Goal: Browse casually: Explore the website without a specific task or goal

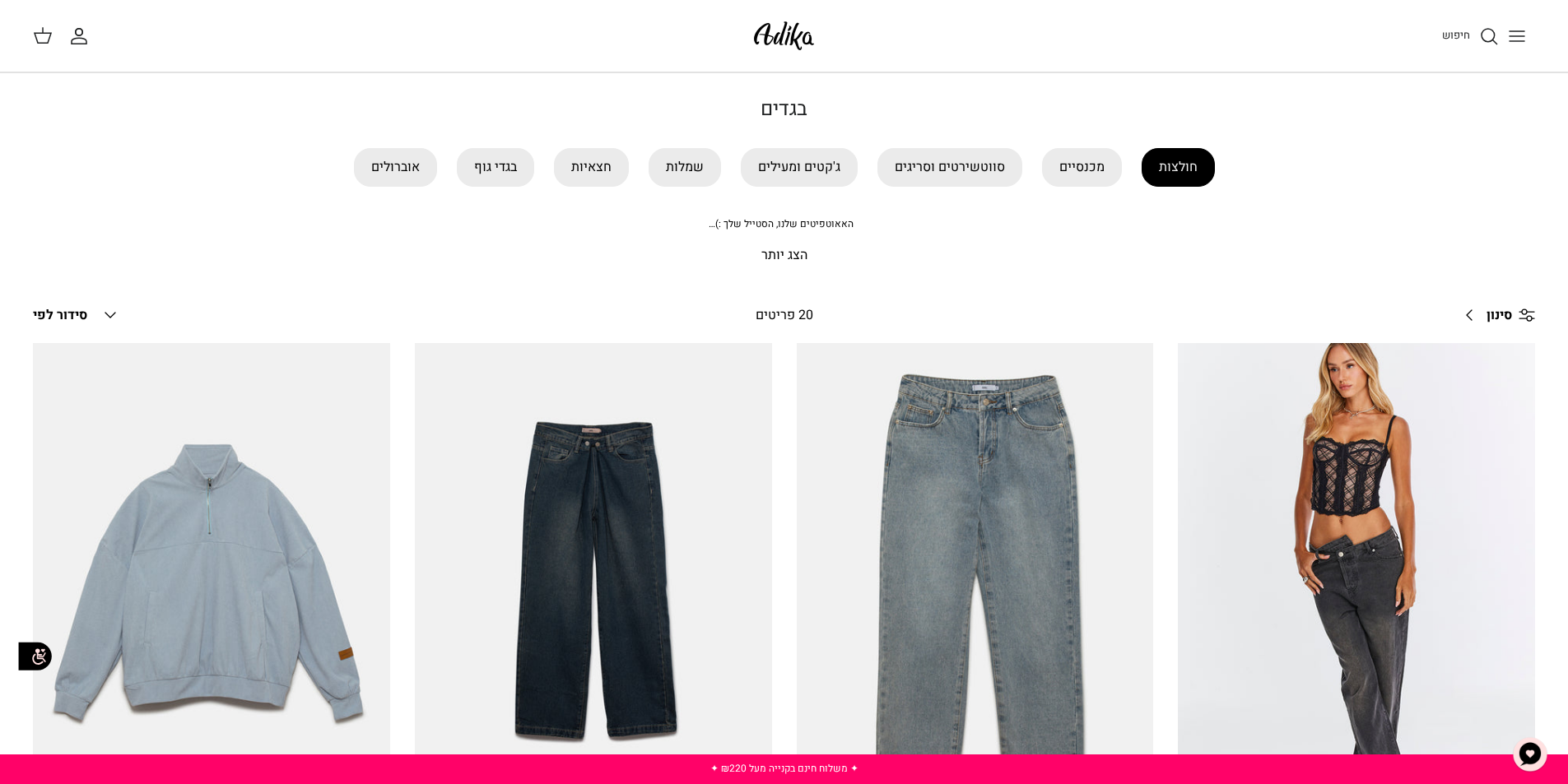
click at [1168, 173] on link "חולצות" at bounding box center [1178, 167] width 73 height 39
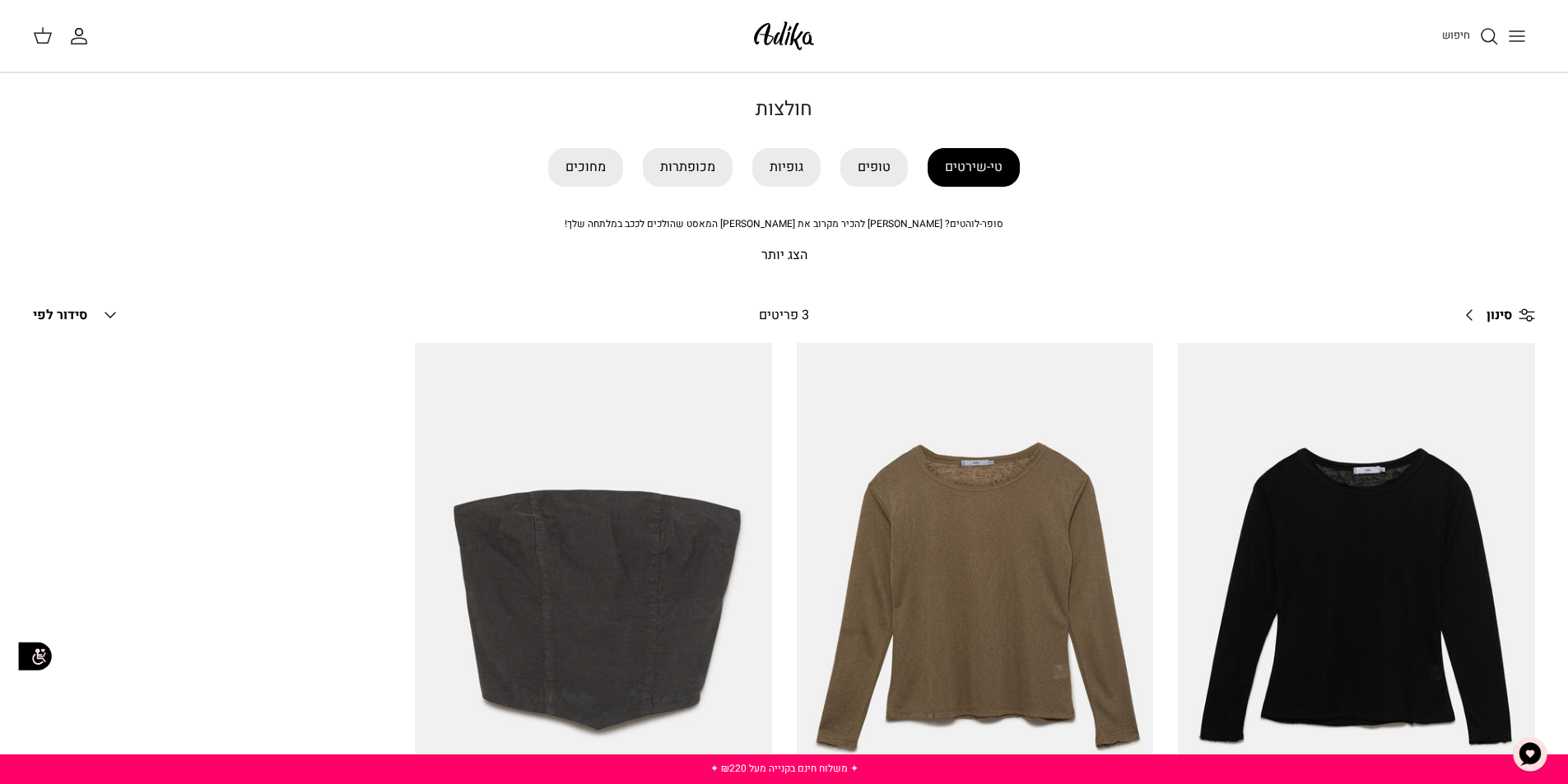
click at [961, 171] on link "טי-שירטים" at bounding box center [973, 167] width 92 height 39
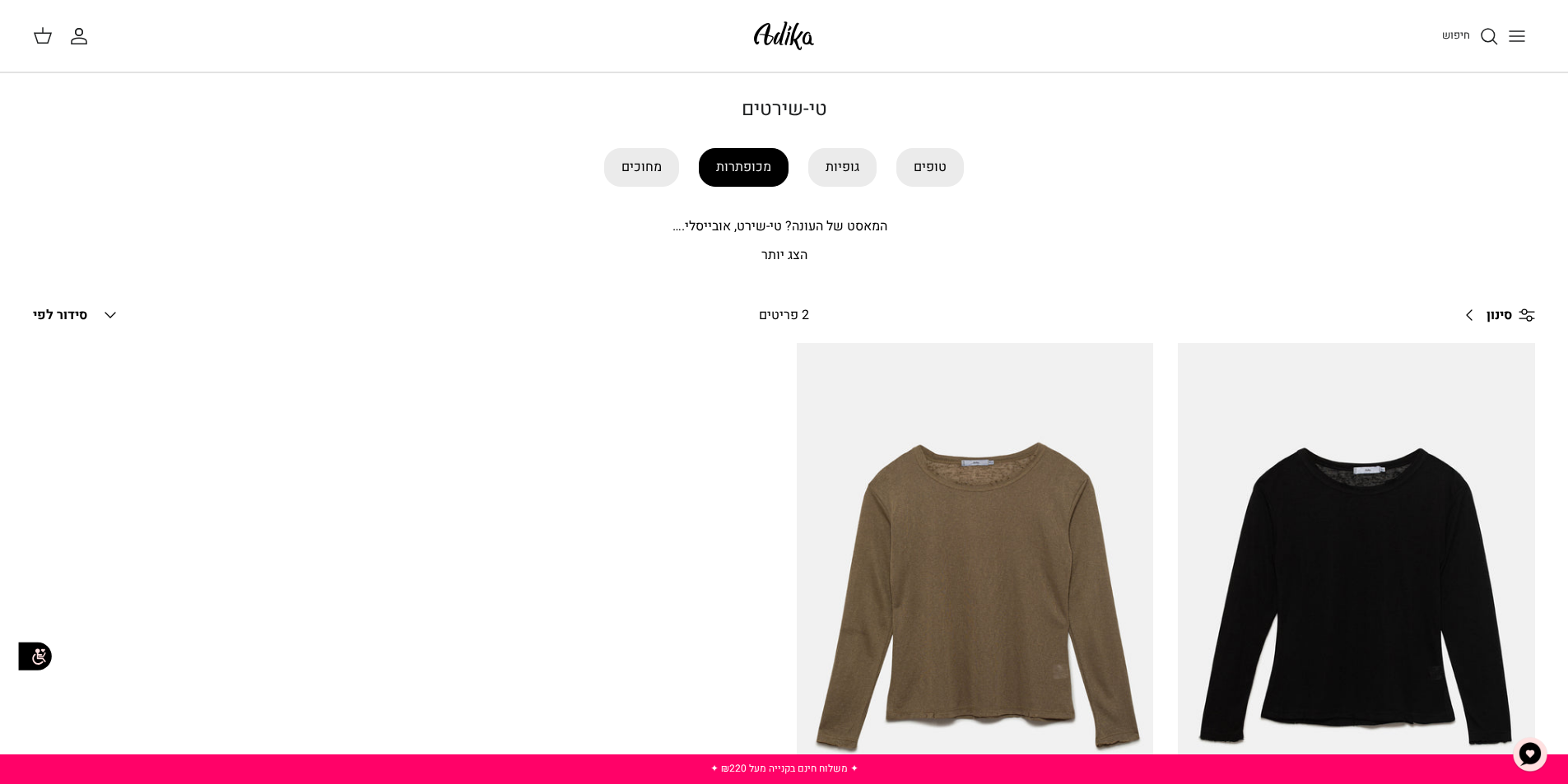
click at [762, 176] on link "מכופתרות" at bounding box center [743, 167] width 90 height 39
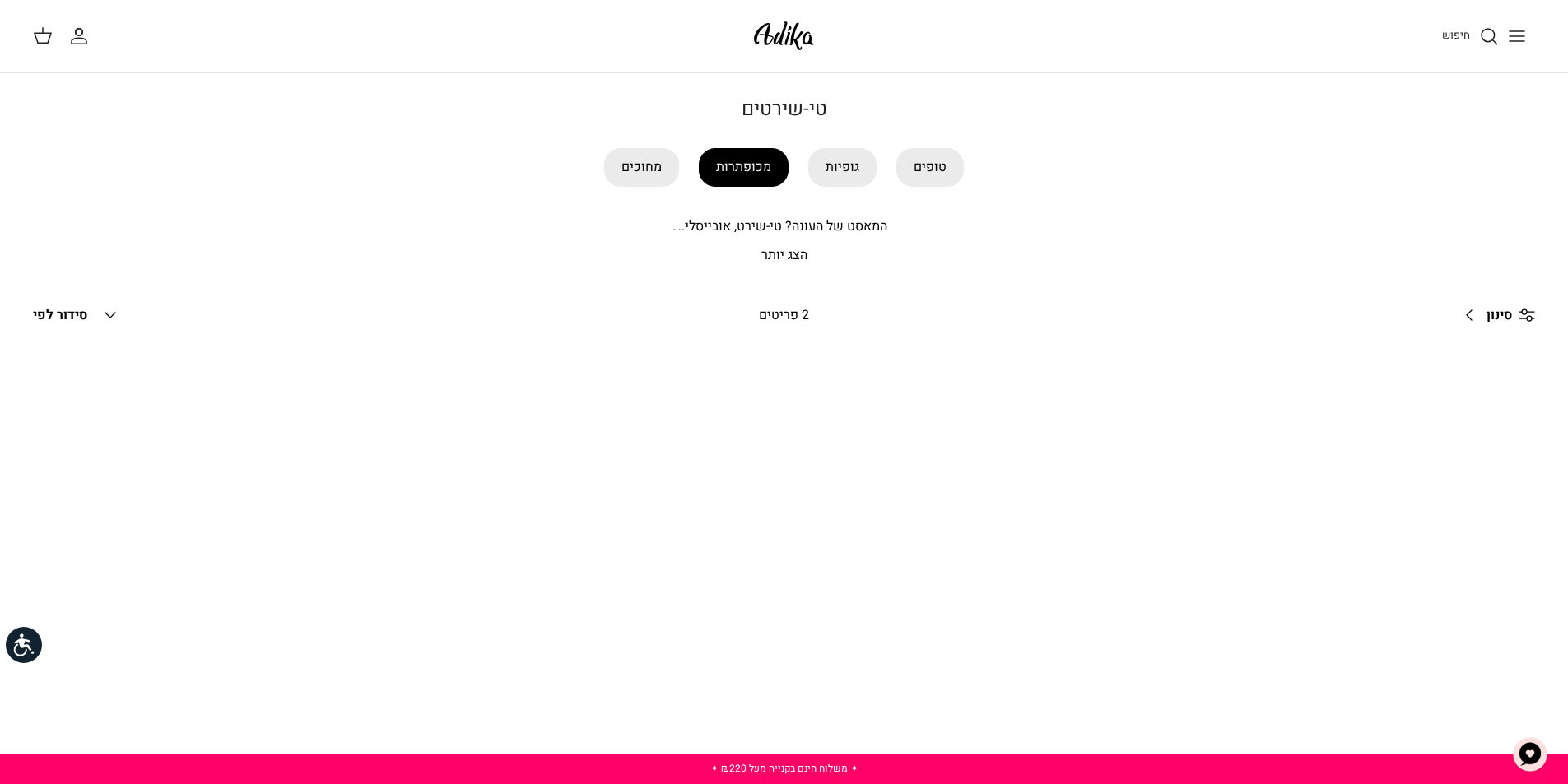
click at [737, 167] on link "מכופתרות" at bounding box center [743, 167] width 90 height 39
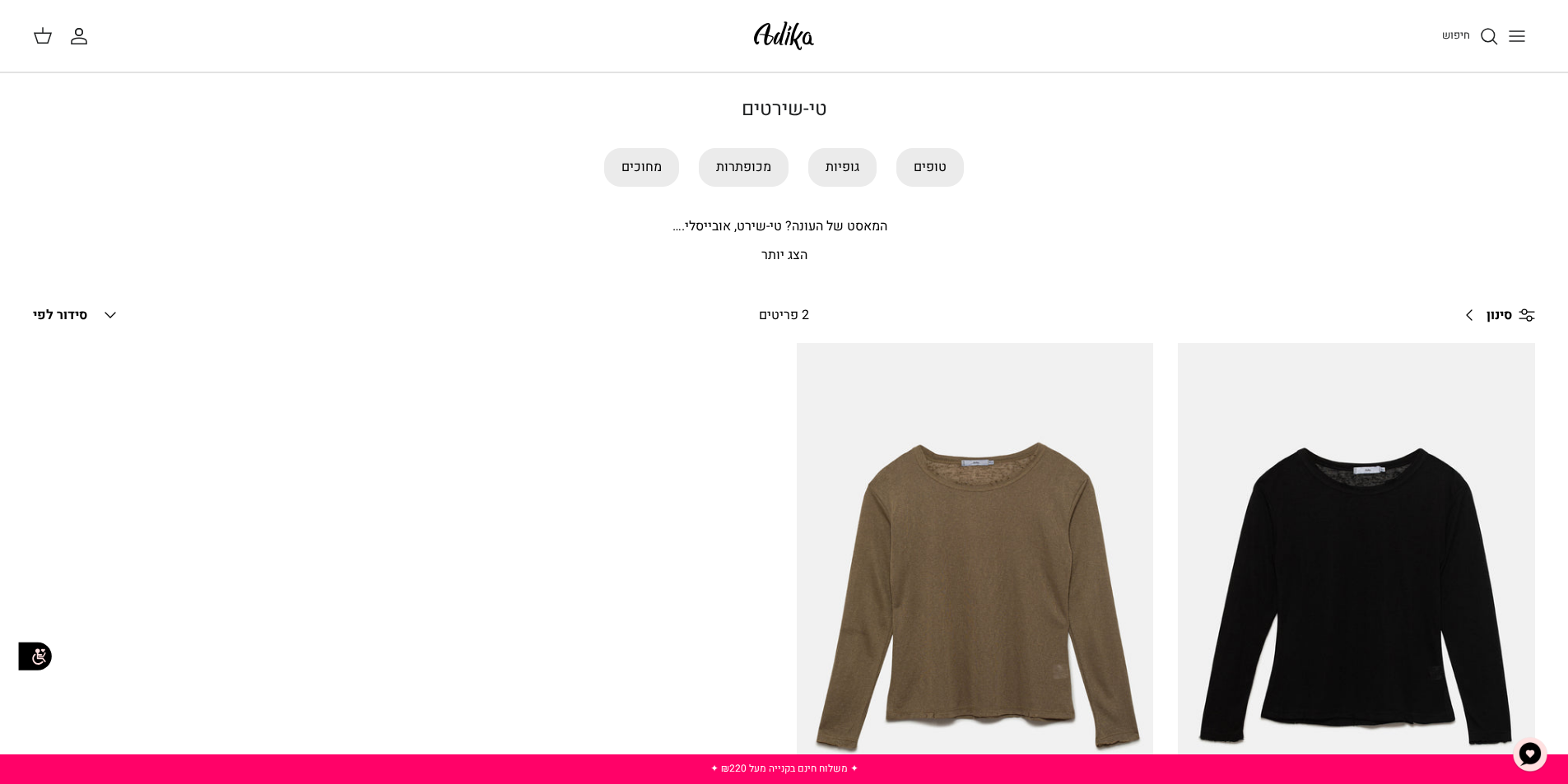
click at [1523, 33] on icon "Toggle menu" at bounding box center [1516, 36] width 20 height 20
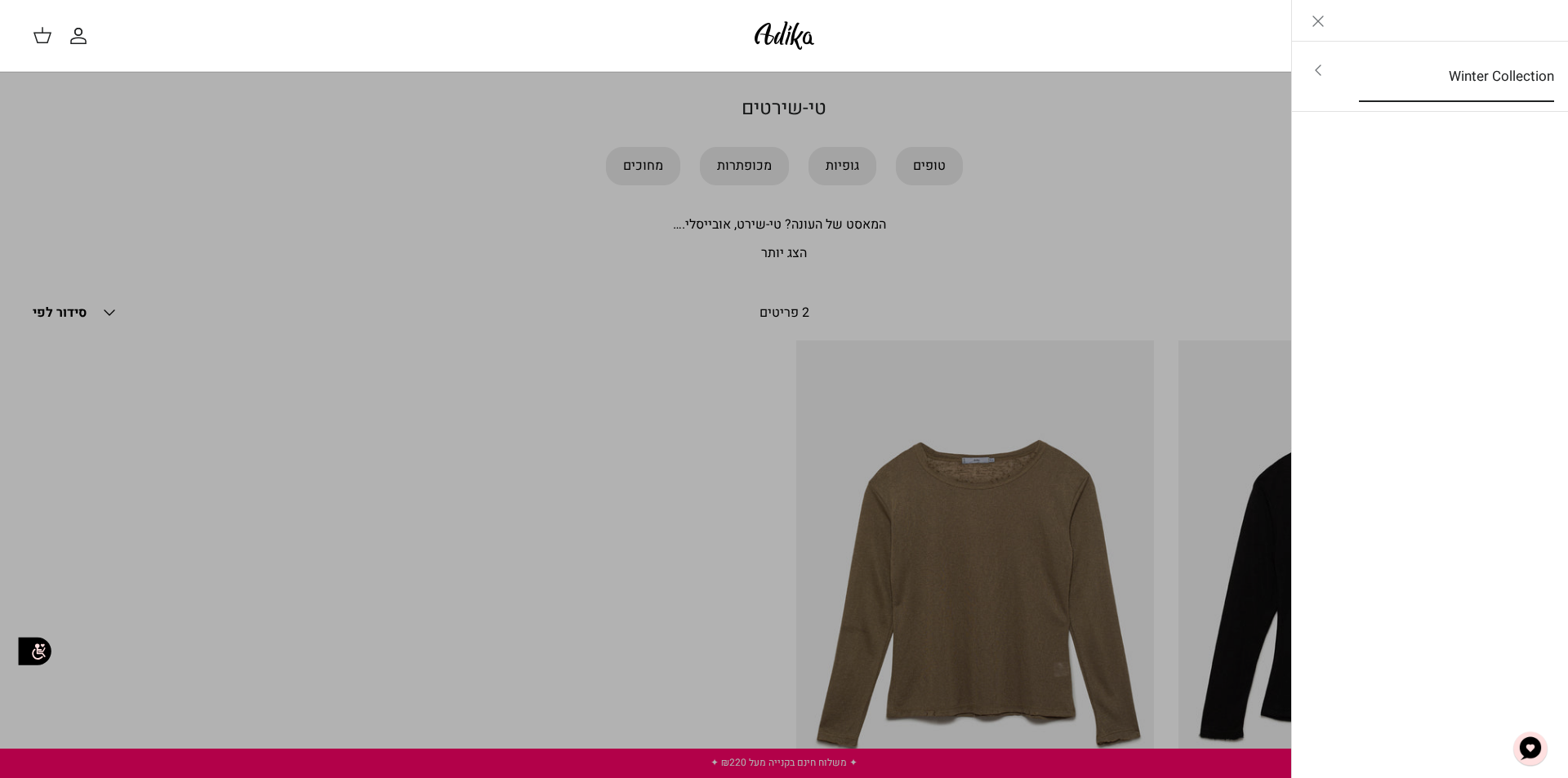
click at [1444, 80] on link "Winter Collection" at bounding box center [1457, 76] width 225 height 50
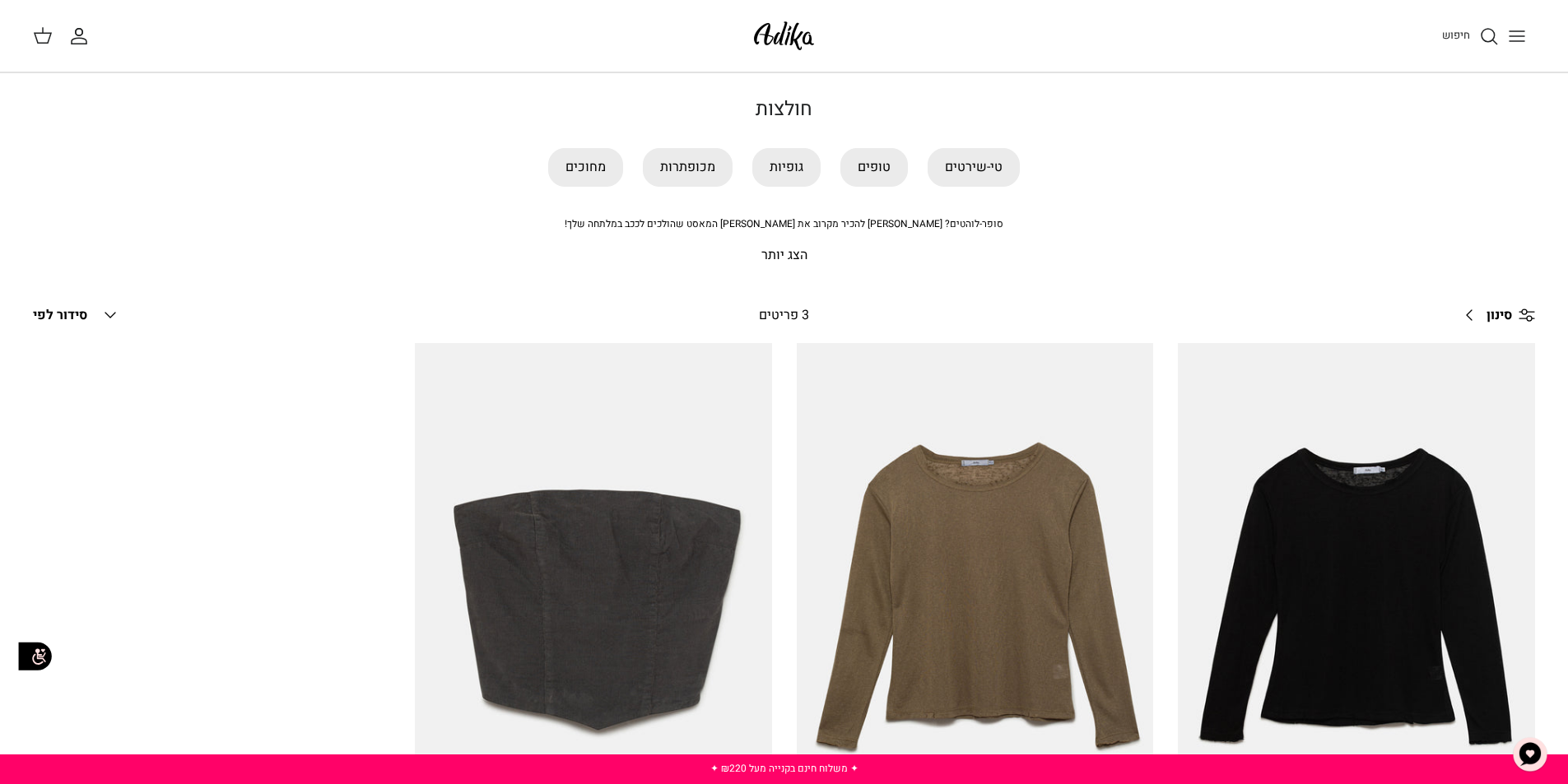
click at [806, 257] on p "הצג יותר" at bounding box center [784, 256] width 1152 height 22
click at [772, 250] on p "הצג פחות" at bounding box center [784, 256] width 1152 height 22
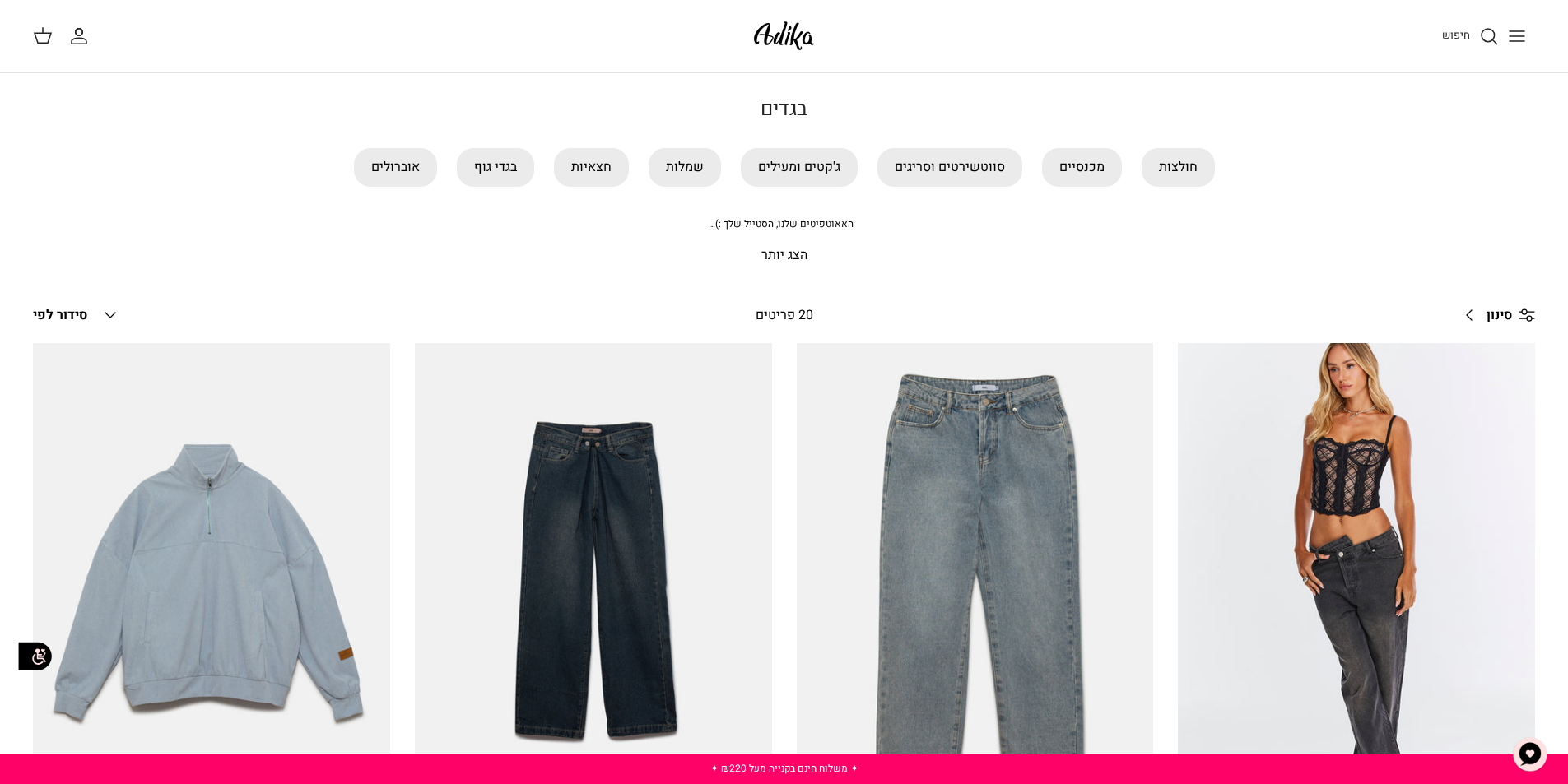
click at [779, 253] on p "הצג יותר" at bounding box center [784, 256] width 1152 height 22
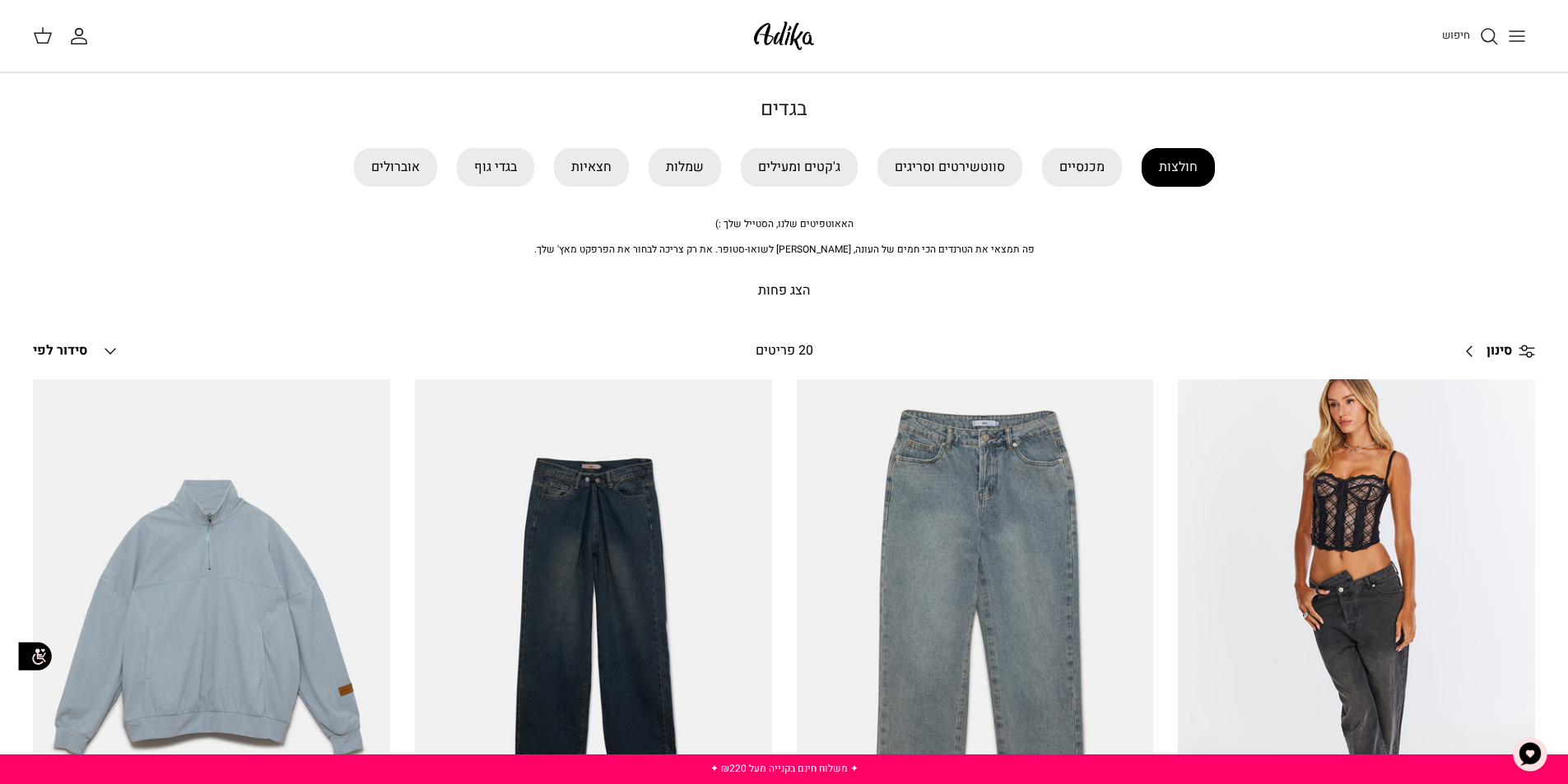
click at [1171, 167] on link "חולצות" at bounding box center [1178, 167] width 73 height 39
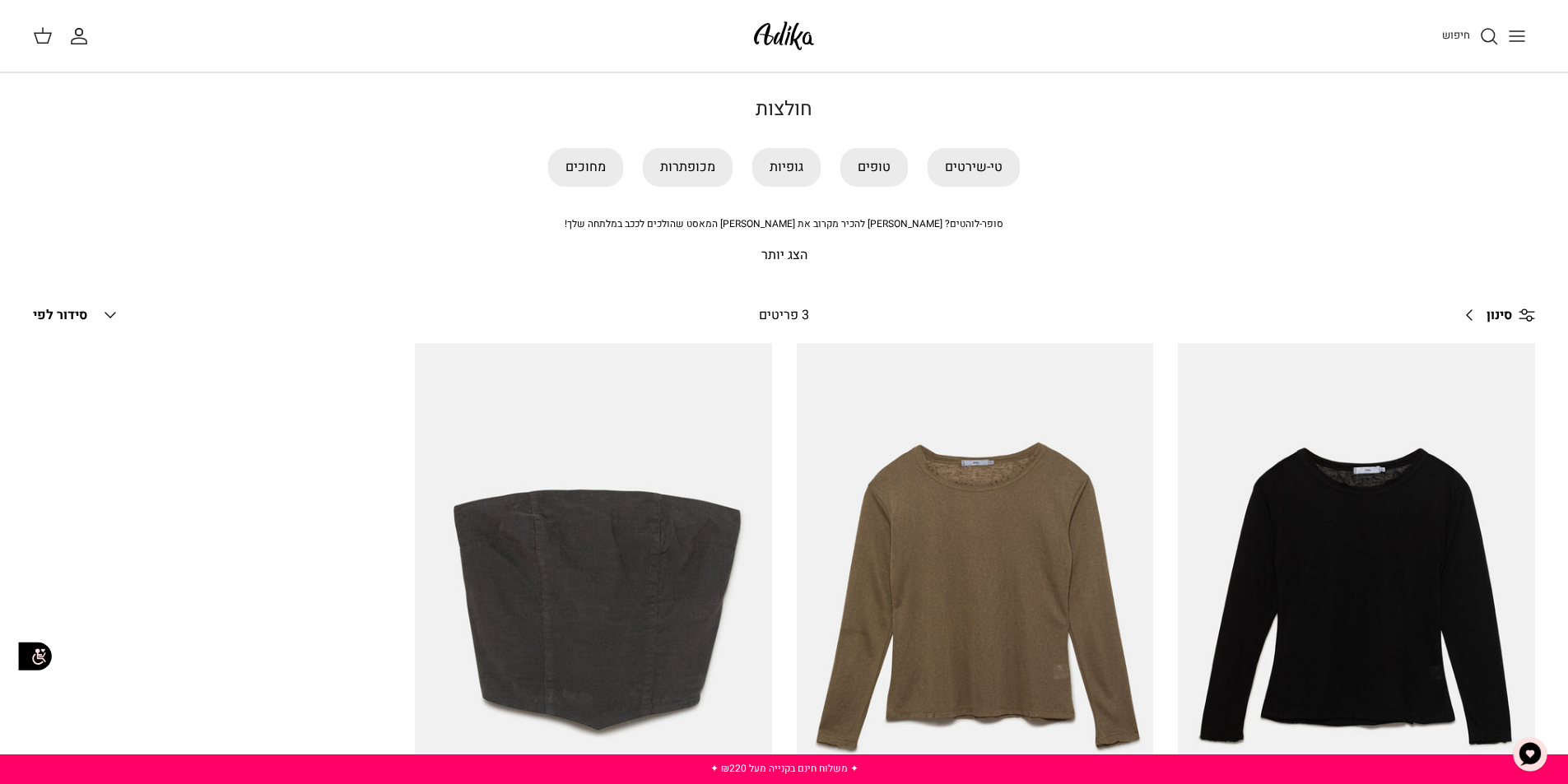
click at [778, 257] on p "הצג יותר" at bounding box center [784, 256] width 1152 height 22
click at [875, 161] on link "טופים" at bounding box center [874, 167] width 68 height 39
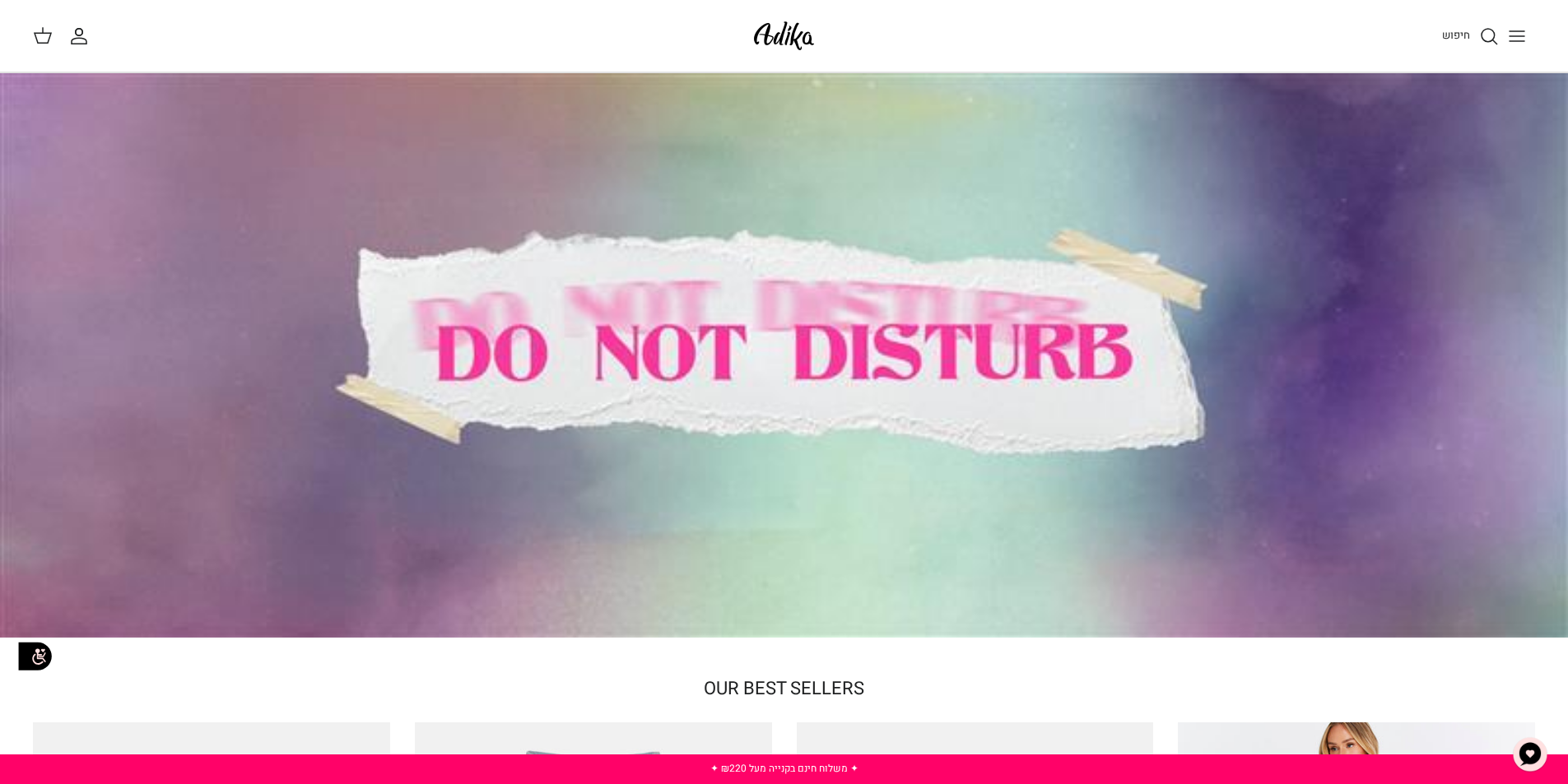
click at [918, 351] on div at bounding box center [784, 356] width 1568 height 565
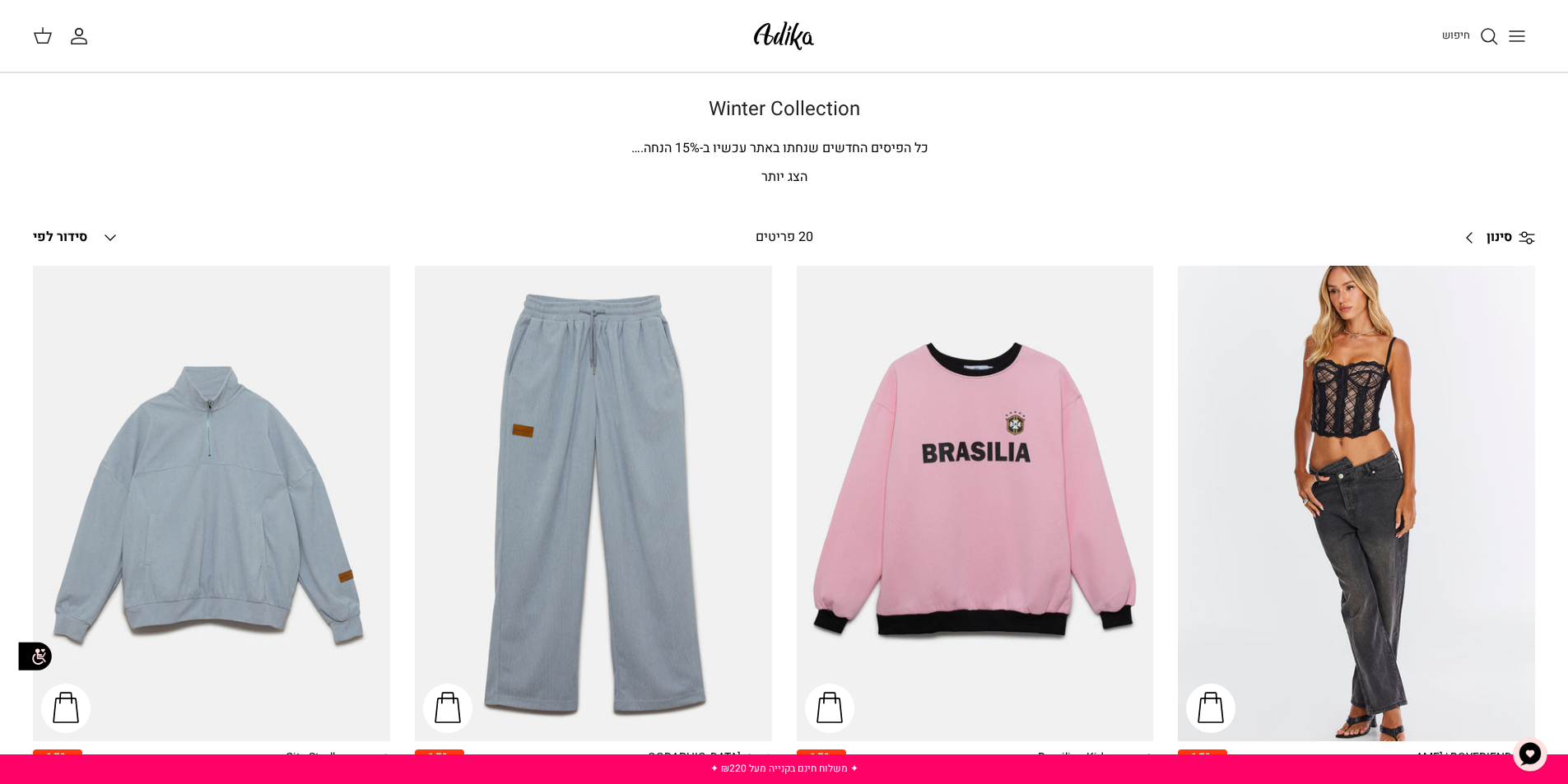
click at [778, 177] on p "הצג יותר" at bounding box center [784, 178] width 1152 height 22
